Goal: Unclear

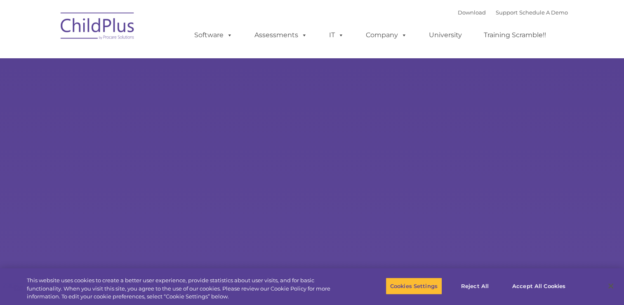
select select "MEDIUM"
click at [513, 286] on button "Accept All Cookies" at bounding box center [539, 285] width 62 height 17
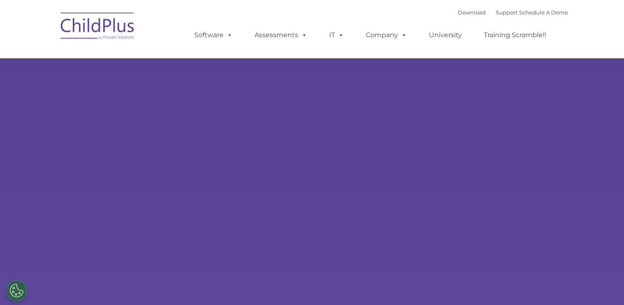
select select "MEDIUM"
